Goal: Task Accomplishment & Management: Manage account settings

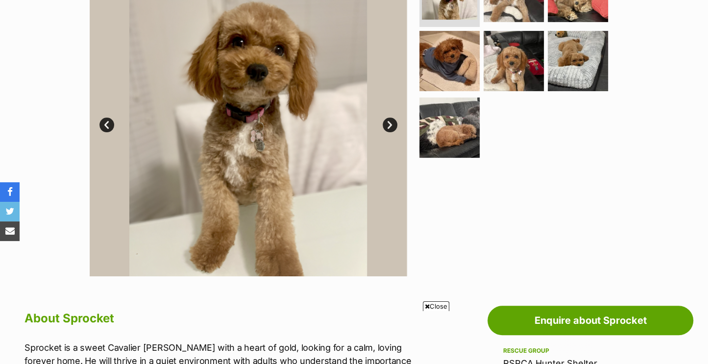
scroll to position [49, 0]
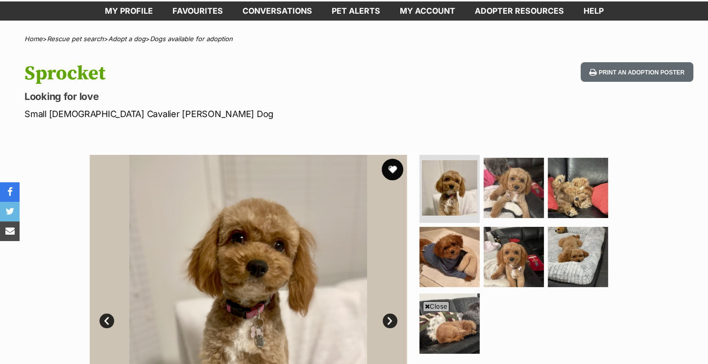
click at [394, 167] on button "favourite" at bounding box center [393, 170] width 22 height 22
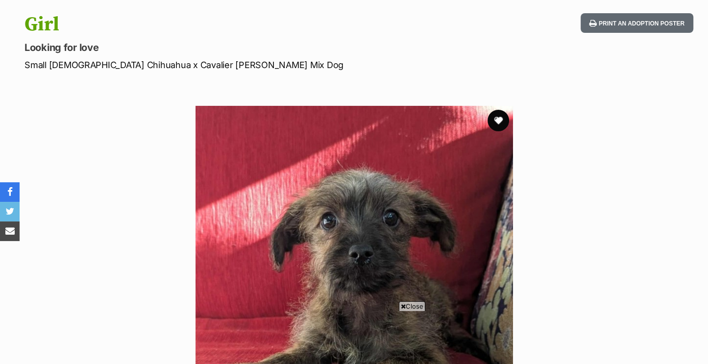
click at [493, 121] on button "favourite" at bounding box center [499, 121] width 22 height 22
